Goal: Information Seeking & Learning: Learn about a topic

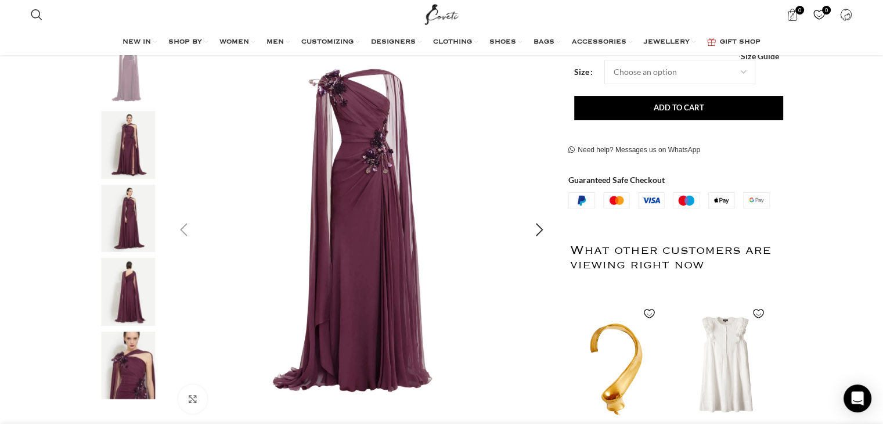
scroll to position [0, 489]
click at [546, 226] on div "Next slide" at bounding box center [539, 229] width 29 height 29
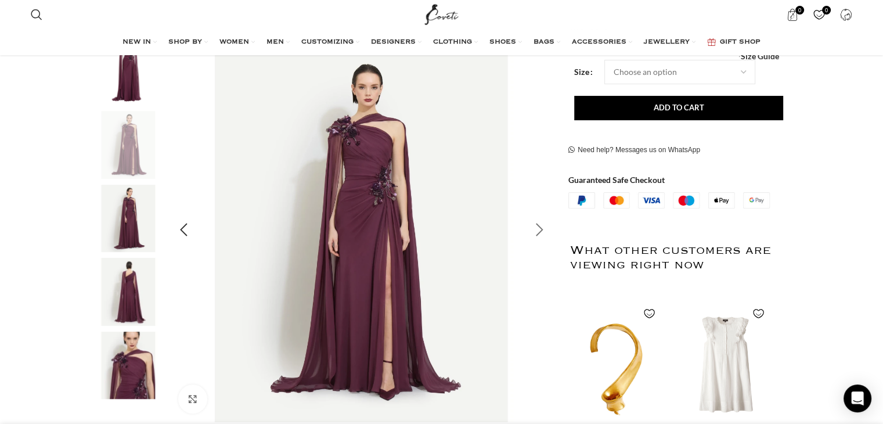
click at [546, 226] on div "Next slide" at bounding box center [539, 229] width 29 height 29
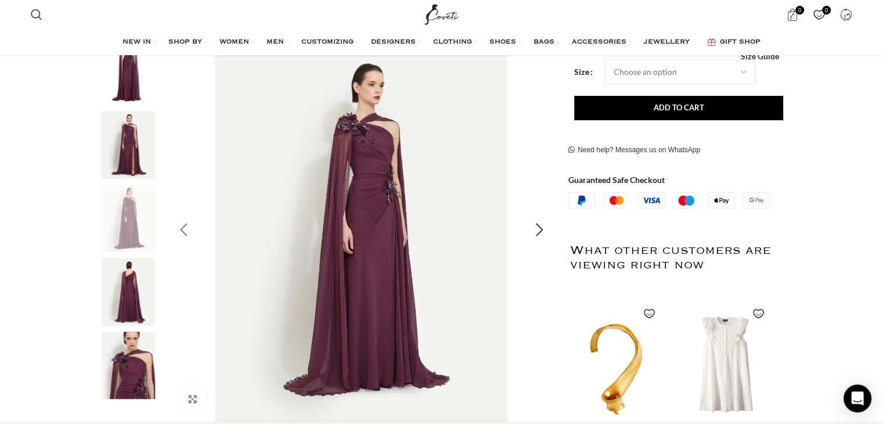
click at [181, 228] on div "Previous slide" at bounding box center [184, 229] width 29 height 29
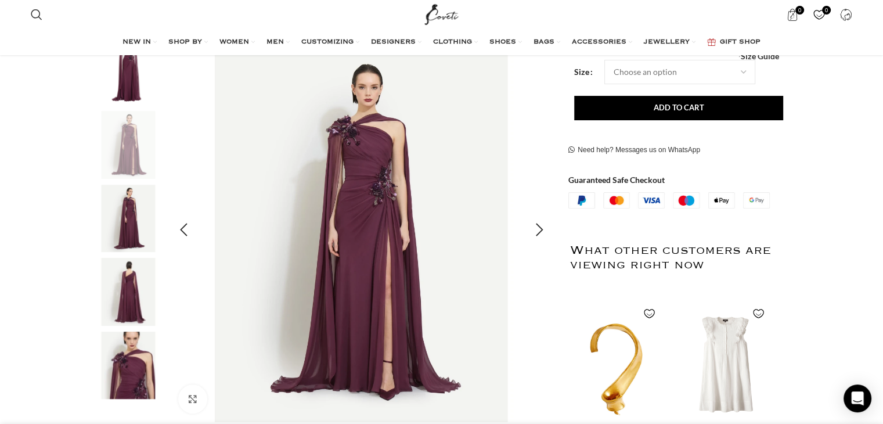
scroll to position [0, 611]
click at [537, 223] on div "Next slide" at bounding box center [539, 229] width 29 height 29
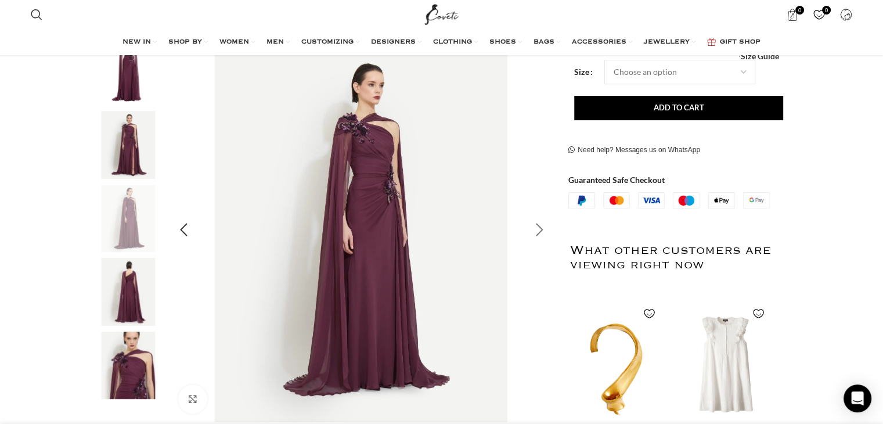
click at [537, 223] on div "Next slide" at bounding box center [539, 229] width 29 height 29
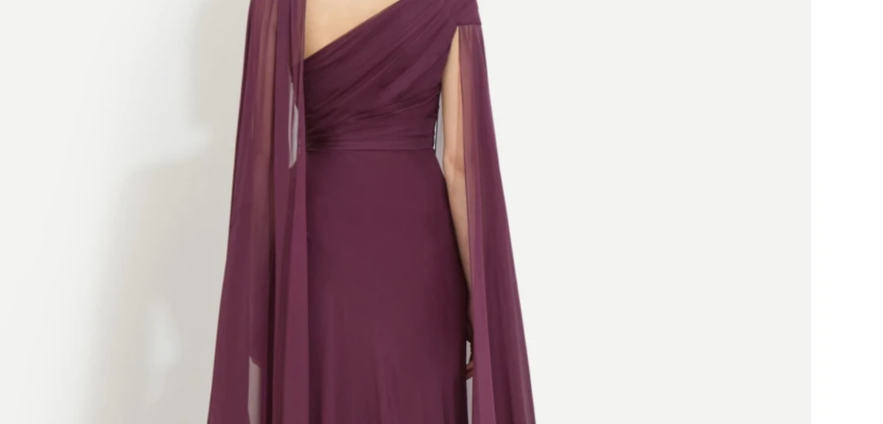
scroll to position [197, 0]
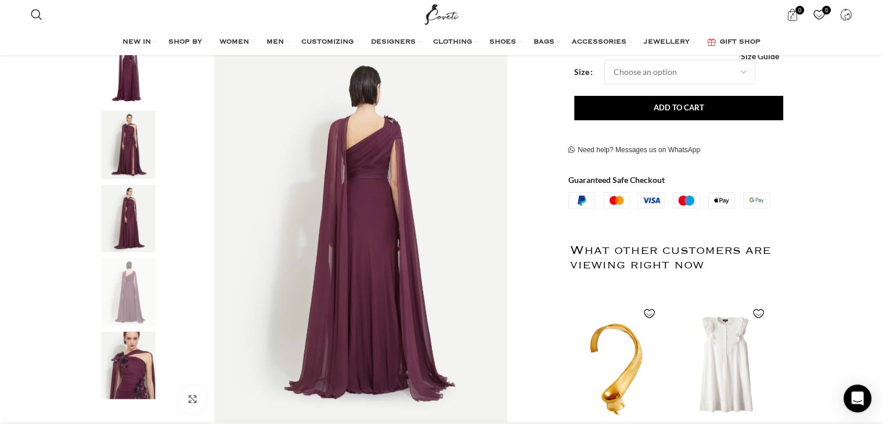
click at [128, 370] on img "5 / 5" at bounding box center [128, 365] width 71 height 68
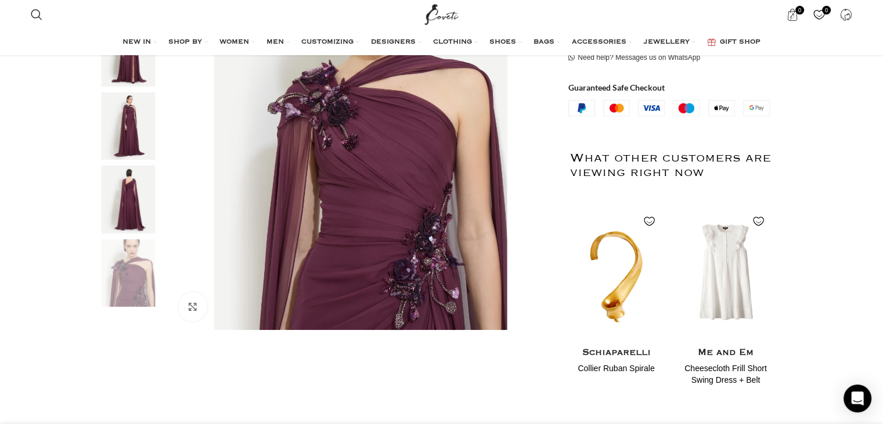
scroll to position [0, 1221]
click at [124, 202] on img "4 / 5" at bounding box center [128, 199] width 71 height 68
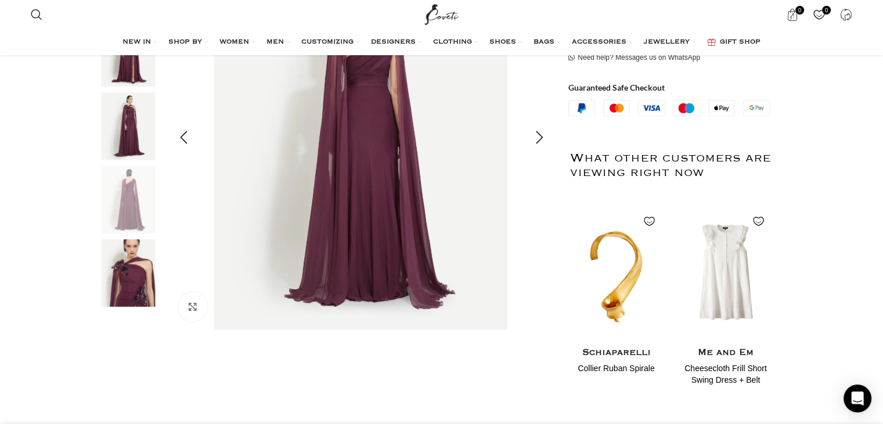
click at [355, 182] on img "4 / 5" at bounding box center [360, 137] width 385 height 385
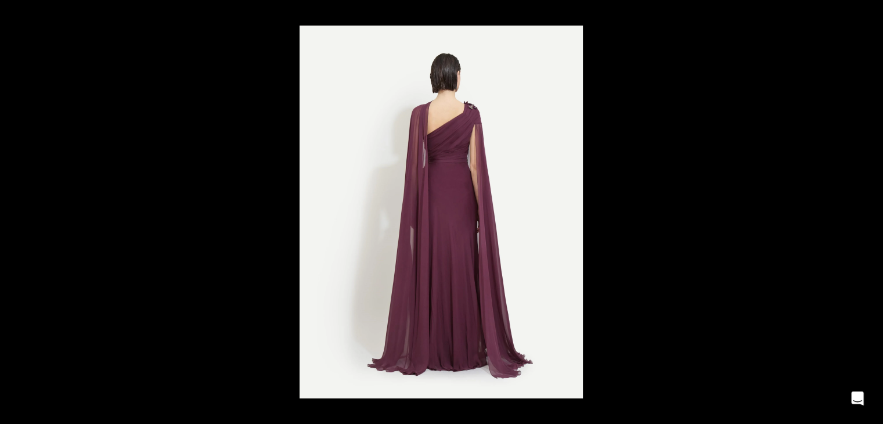
scroll to position [0, 1466]
click at [868, 14] on button at bounding box center [870, 13] width 26 height 26
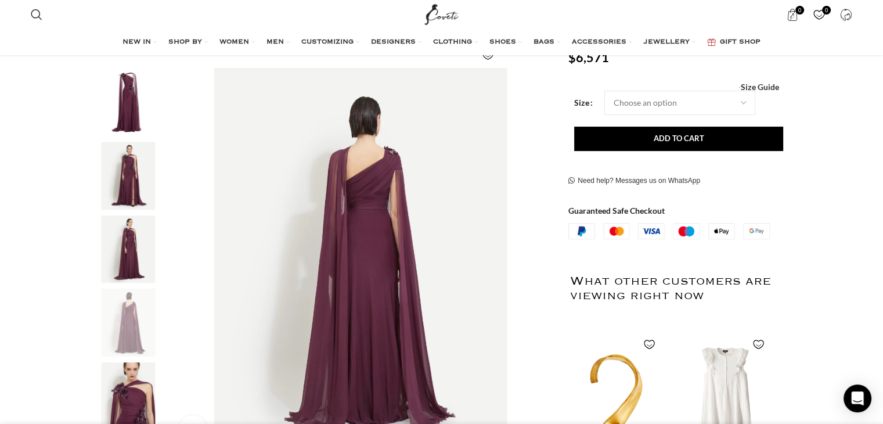
scroll to position [234, 0]
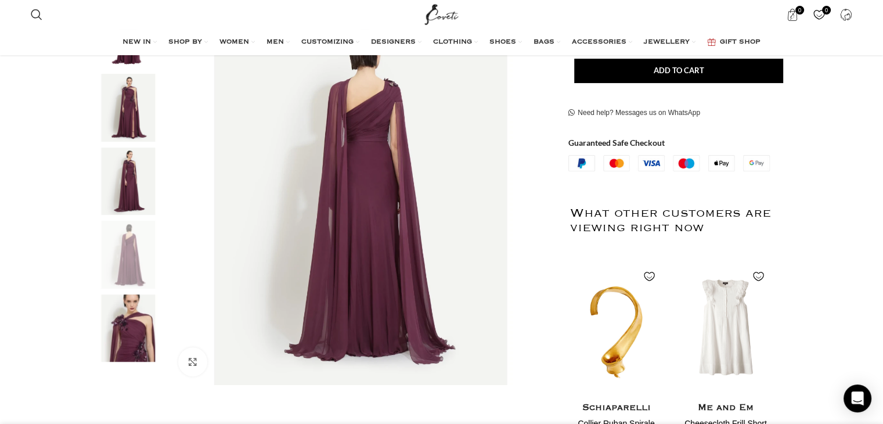
click at [113, 328] on img "5 / 5" at bounding box center [128, 328] width 71 height 68
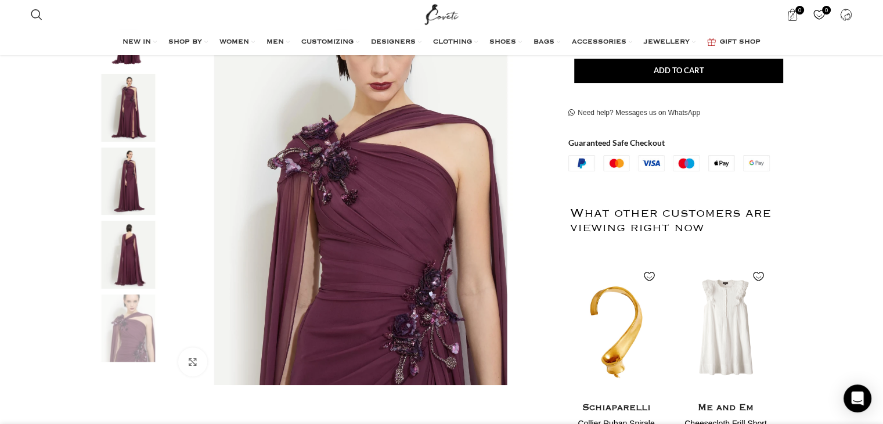
click at [133, 247] on img "4 / 5" at bounding box center [128, 255] width 71 height 68
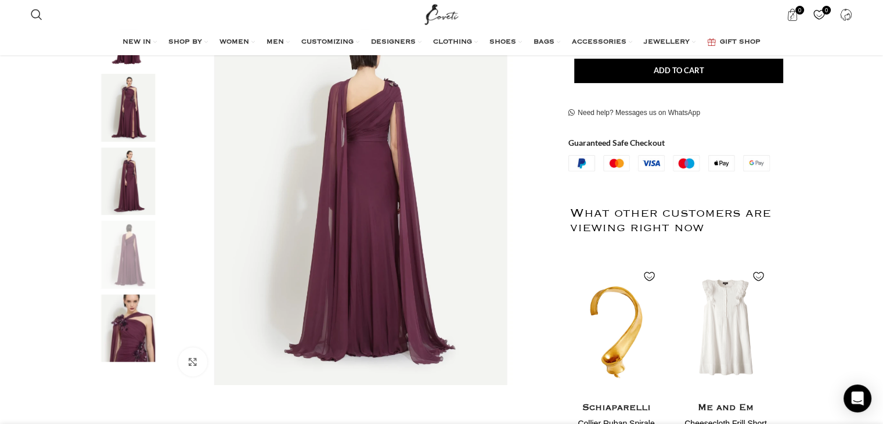
click at [131, 175] on img "3 / 5" at bounding box center [128, 181] width 71 height 68
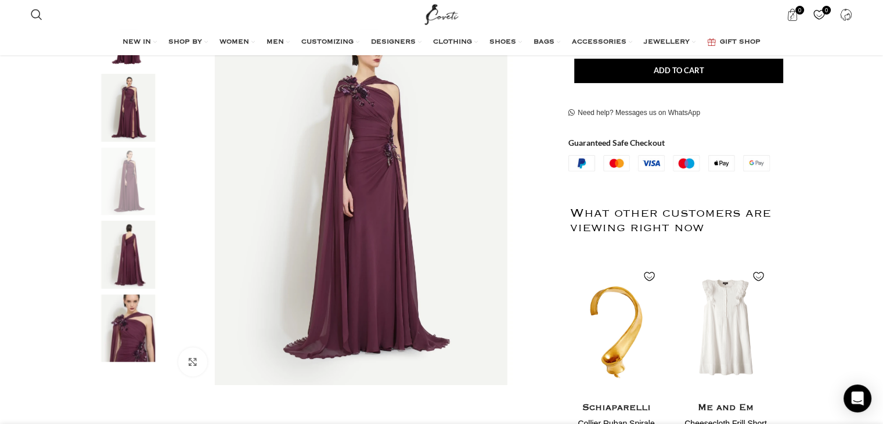
click at [124, 102] on img "2 / 5" at bounding box center [128, 108] width 71 height 68
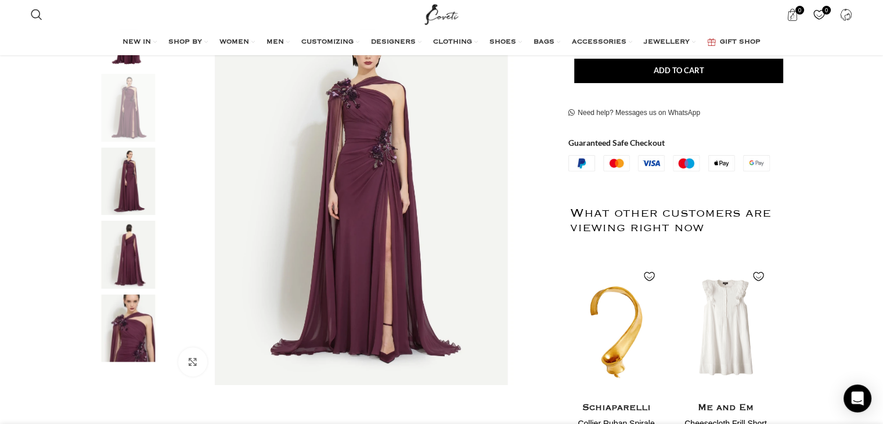
scroll to position [0, 1711]
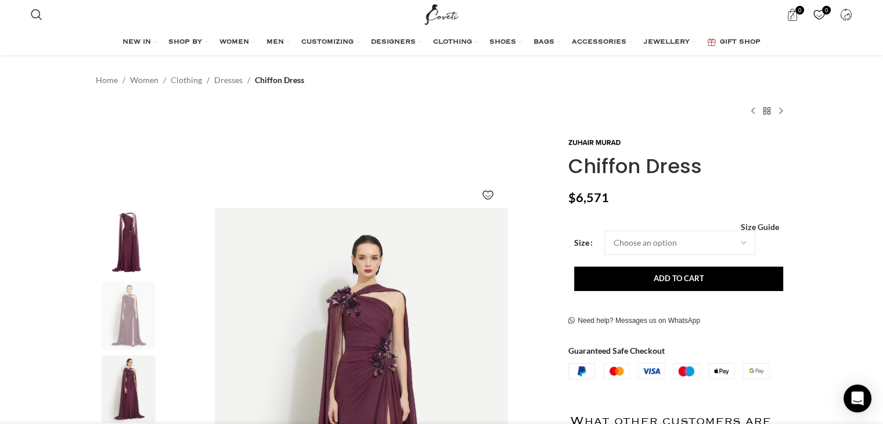
click at [131, 214] on img "1 / 5" at bounding box center [128, 242] width 71 height 68
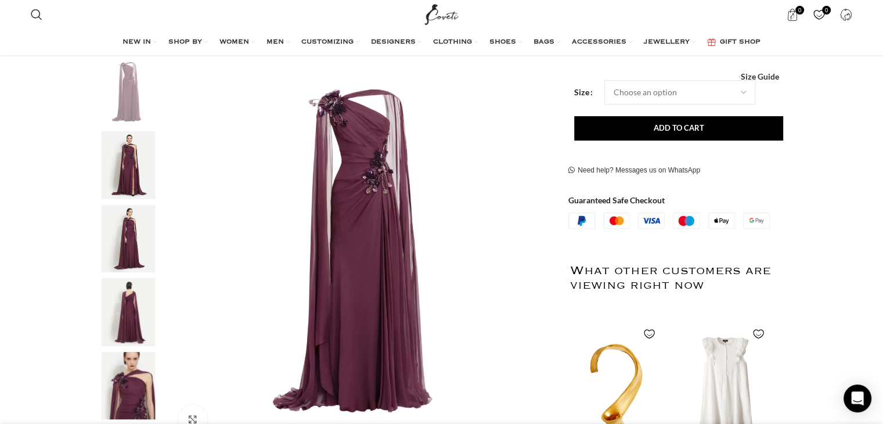
scroll to position [0, 122]
